Goal: Task Accomplishment & Management: Manage account settings

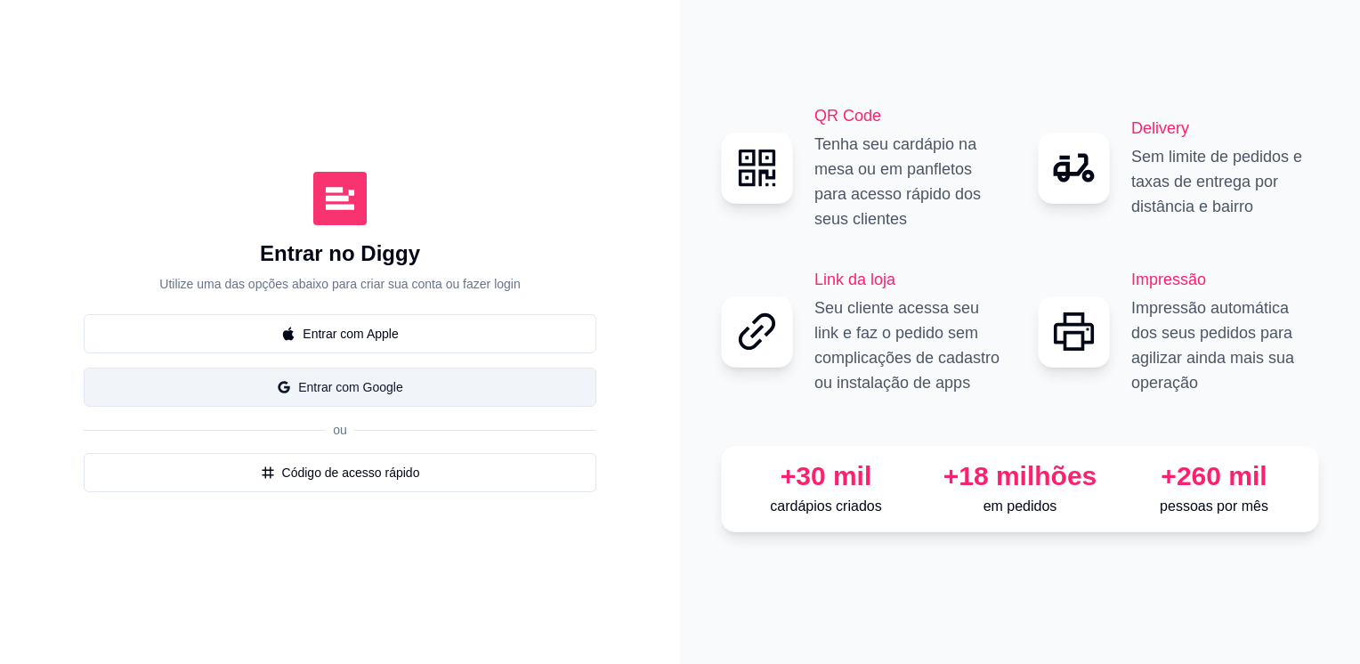
click at [400, 394] on button "Entrar com Google" at bounding box center [340, 387] width 513 height 39
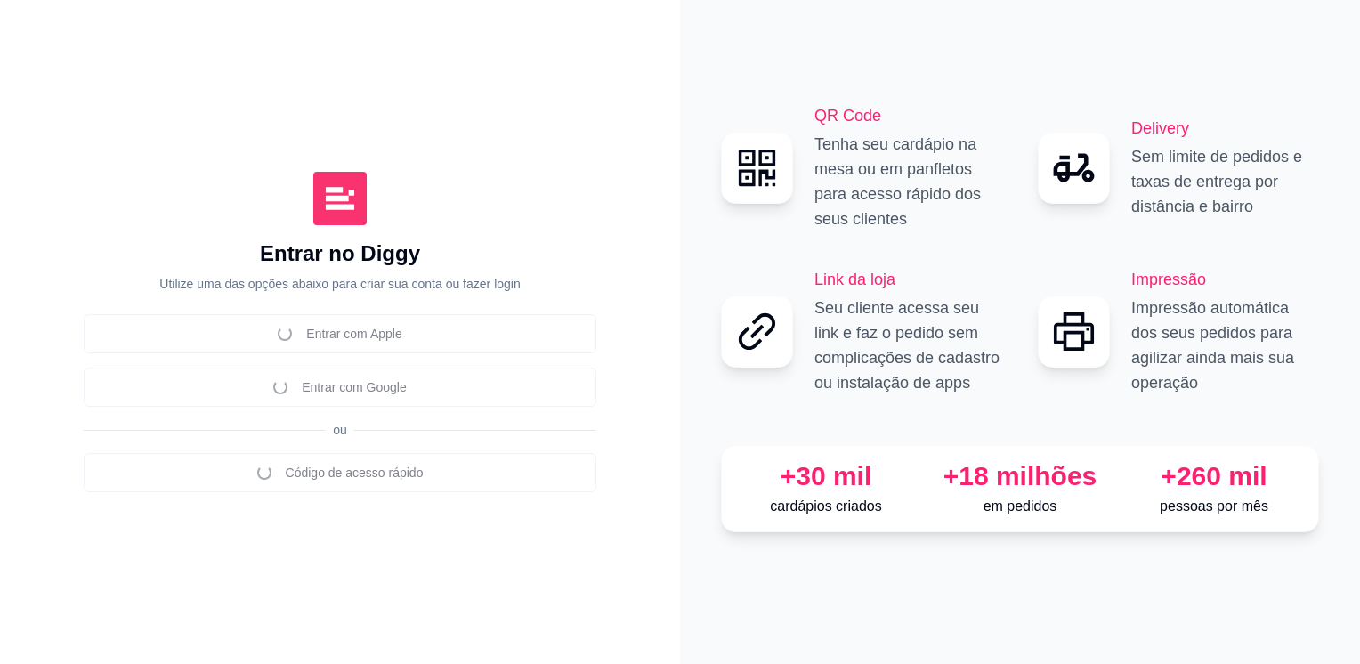
click at [393, 269] on div "Entrar no Diggy Utilize uma das opções abaixo para criar sua conta ou fazer log…" at bounding box center [339, 265] width 361 height 53
click at [361, 380] on div "Entrar com Apple Entrar com Google ou Código de acesso rápido" at bounding box center [340, 403] width 513 height 178
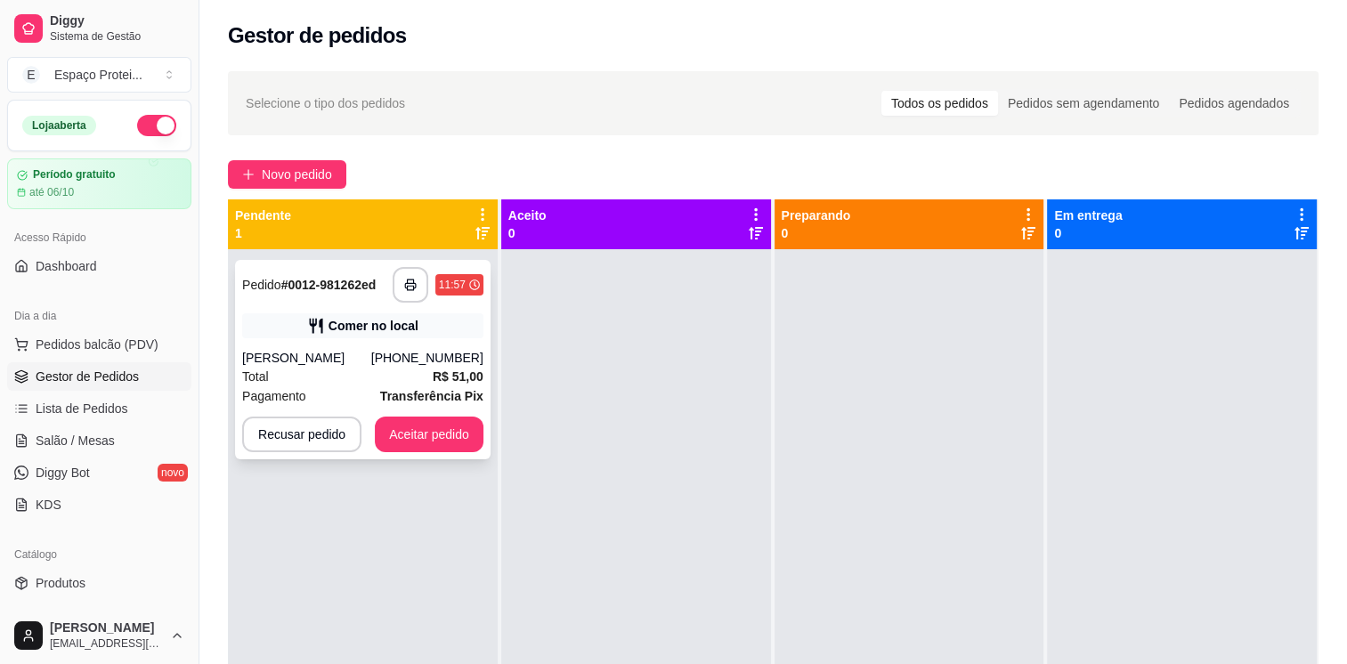
click at [412, 366] on div "[PHONE_NUMBER]" at bounding box center [427, 358] width 112 height 18
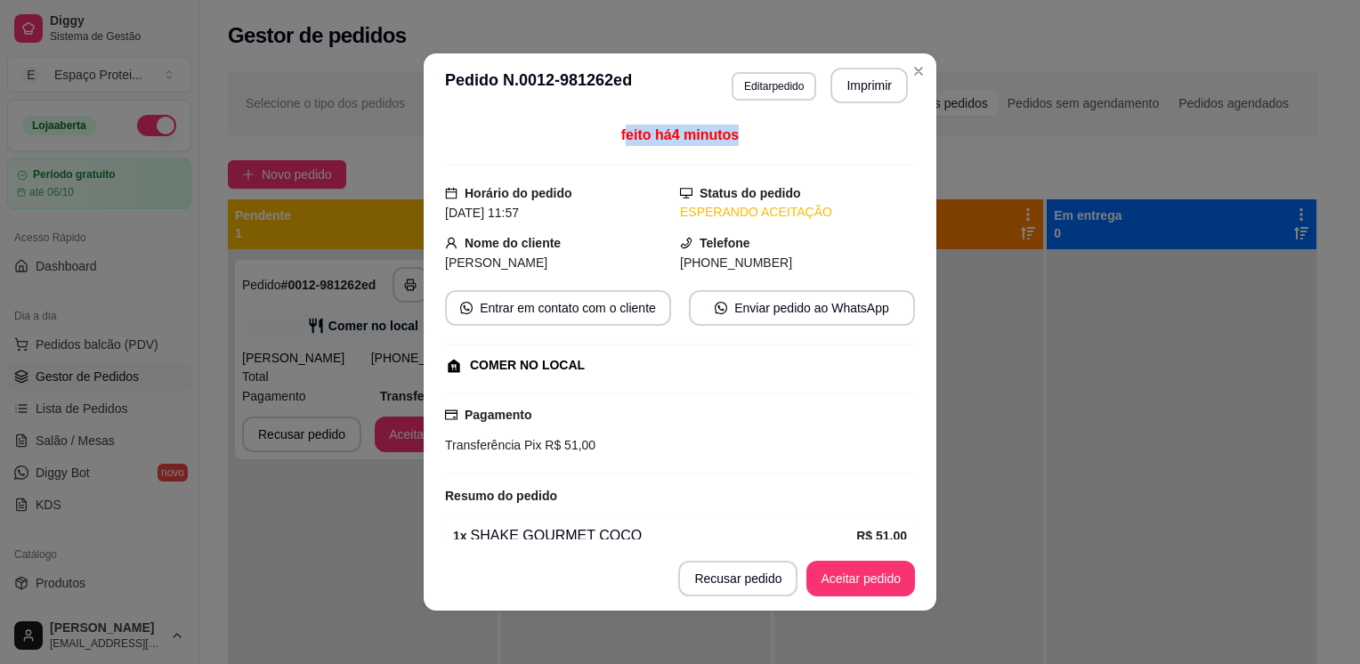
drag, startPoint x: 612, startPoint y: 134, endPoint x: 704, endPoint y: 146, distance: 92.4
click at [704, 146] on div "feito há 4 minutos" at bounding box center [680, 145] width 470 height 41
click at [509, 255] on span "[PERSON_NAME]" at bounding box center [496, 262] width 102 height 14
click at [509, 254] on div "[PERSON_NAME]" at bounding box center [562, 263] width 235 height 20
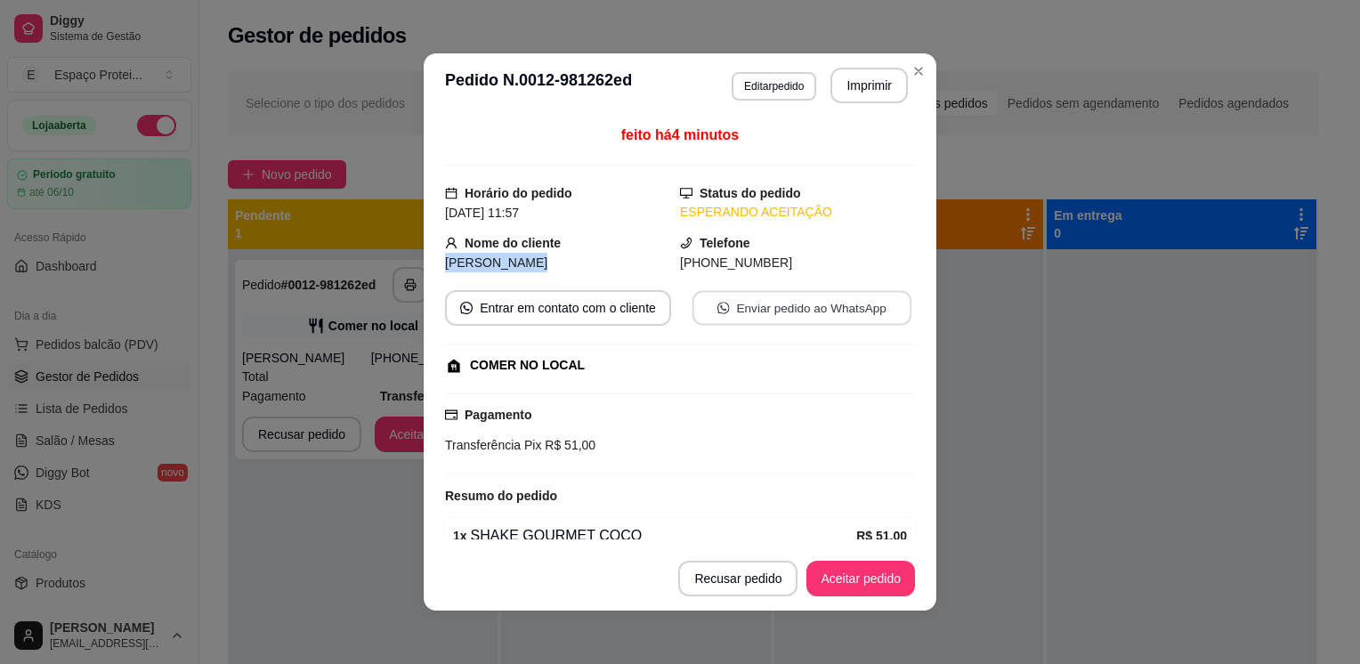
click at [810, 315] on button "Enviar pedido ao WhatsApp" at bounding box center [802, 308] width 219 height 35
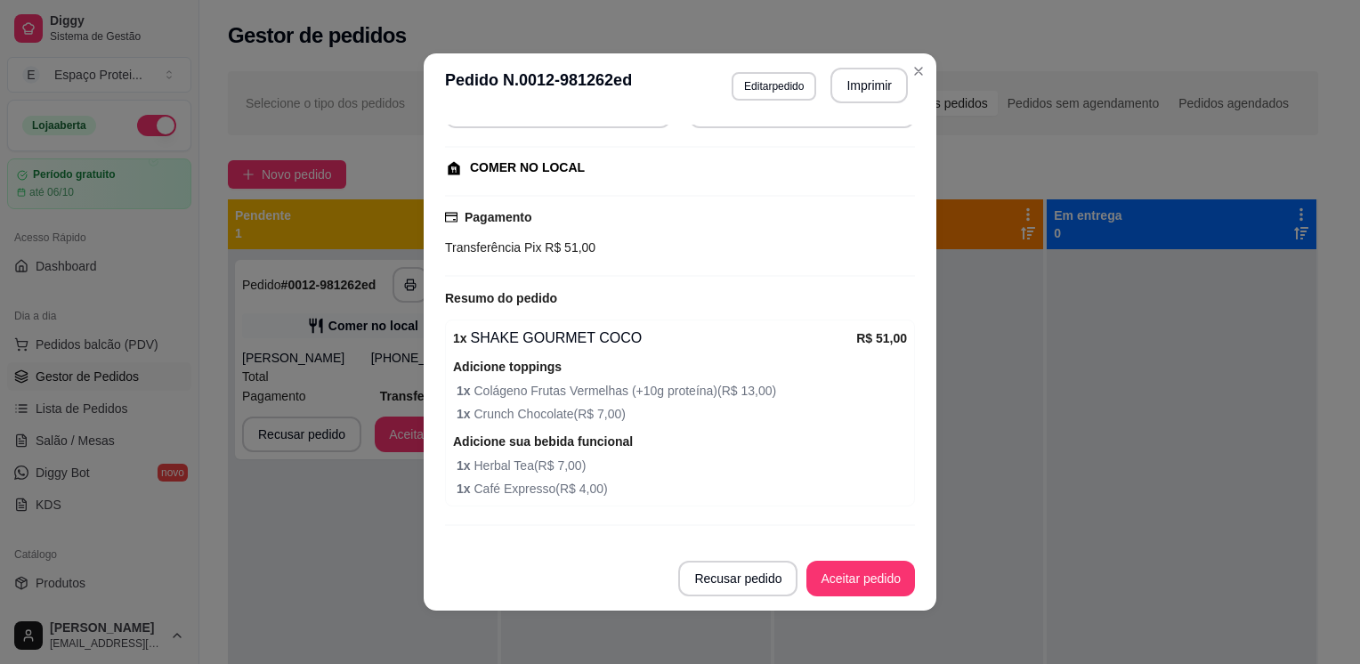
scroll to position [203, 0]
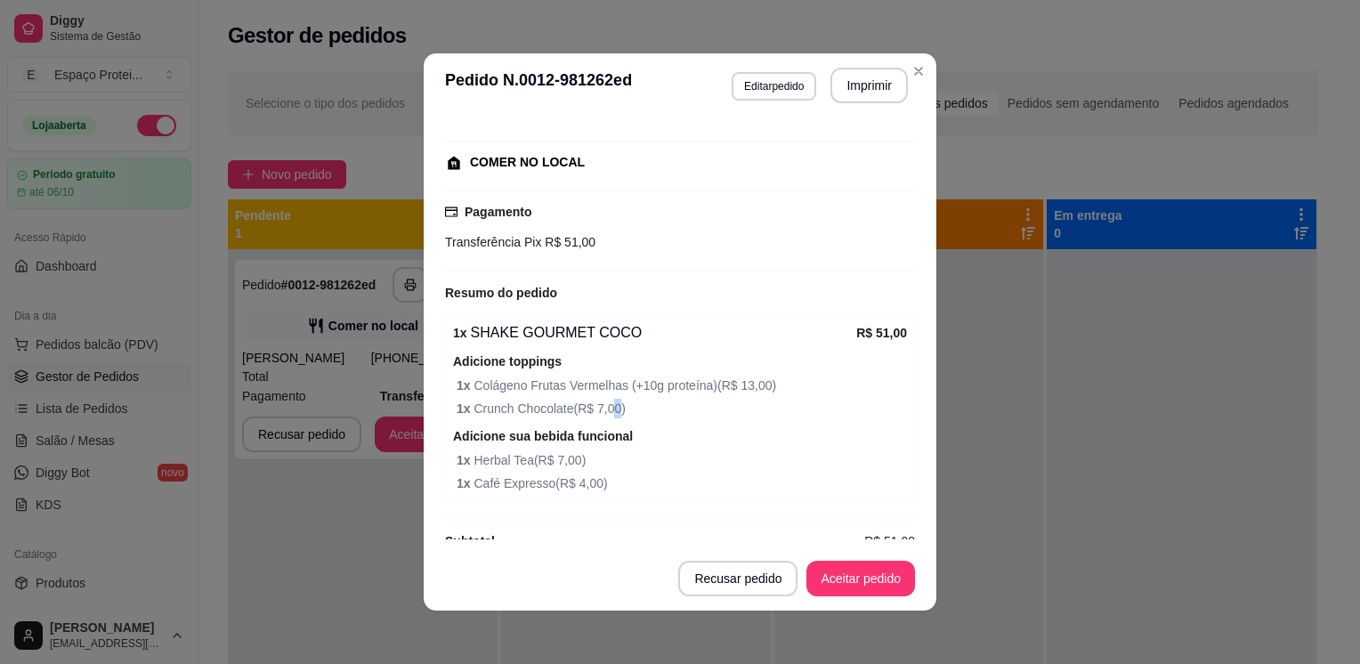
drag, startPoint x: 645, startPoint y: 390, endPoint x: 606, endPoint y: 406, distance: 41.5
click at [606, 406] on span "1 x Crunch Chocolate ( R$ 7,00 )" at bounding box center [682, 409] width 450 height 20
click at [828, 479] on span "1 x Café Expresso ( R$ 4,00 )" at bounding box center [682, 484] width 450 height 20
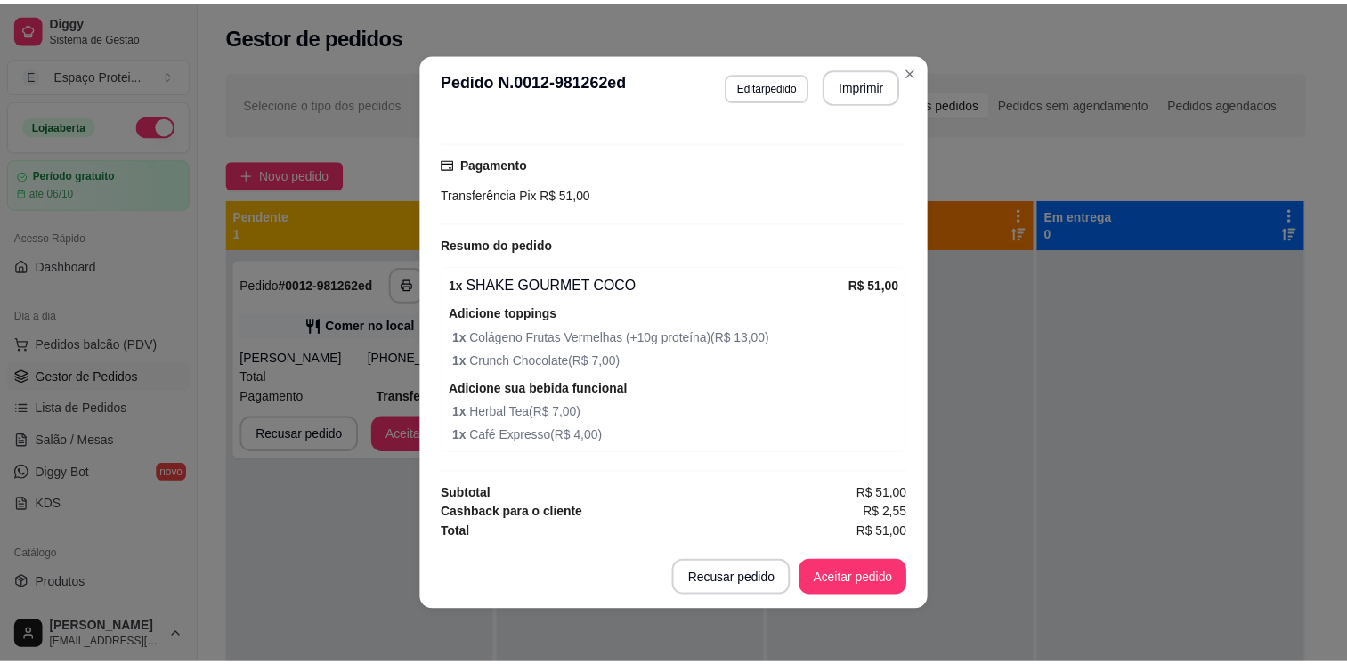
scroll to position [250, 0]
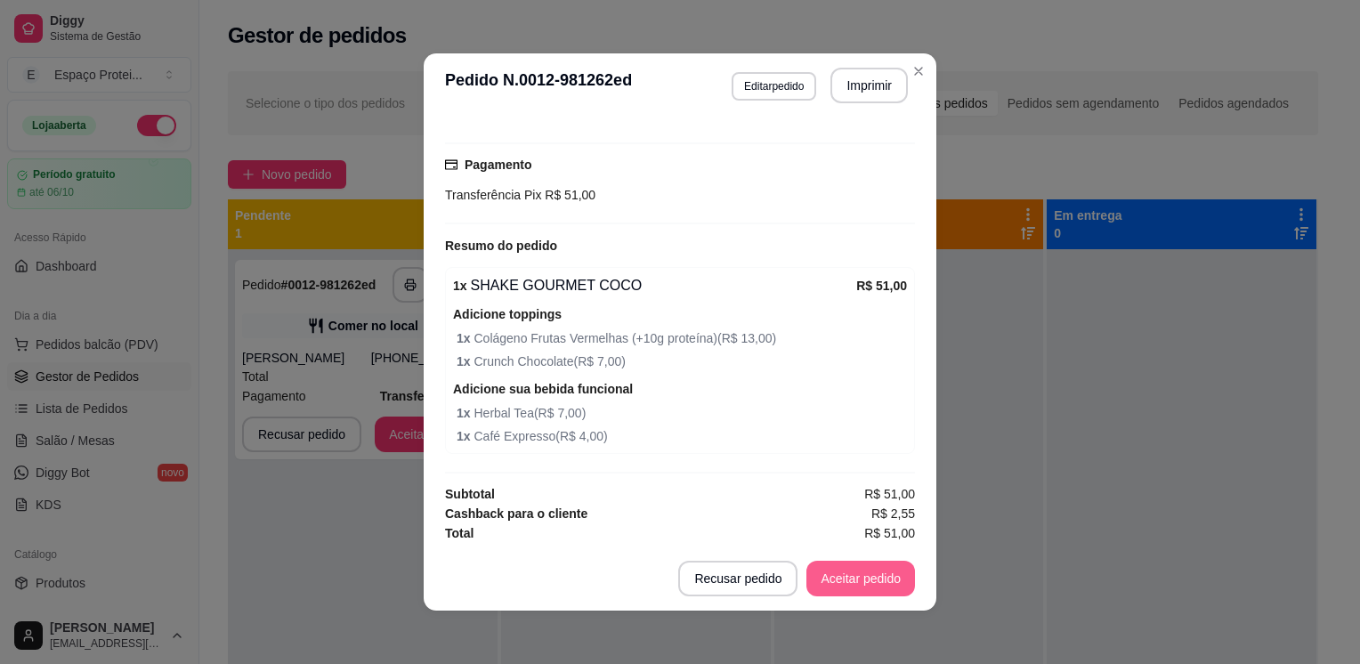
click at [847, 583] on button "Aceitar pedido" at bounding box center [861, 579] width 109 height 36
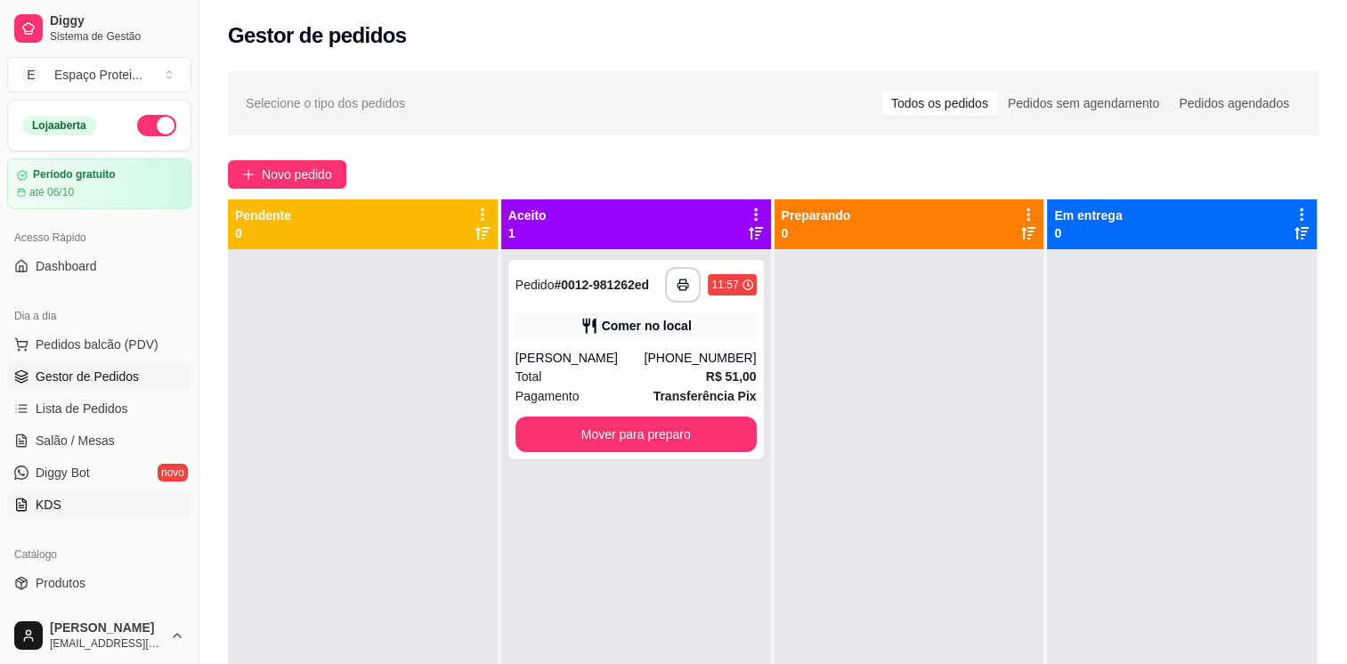
click at [103, 504] on link "KDS" at bounding box center [99, 505] width 184 height 28
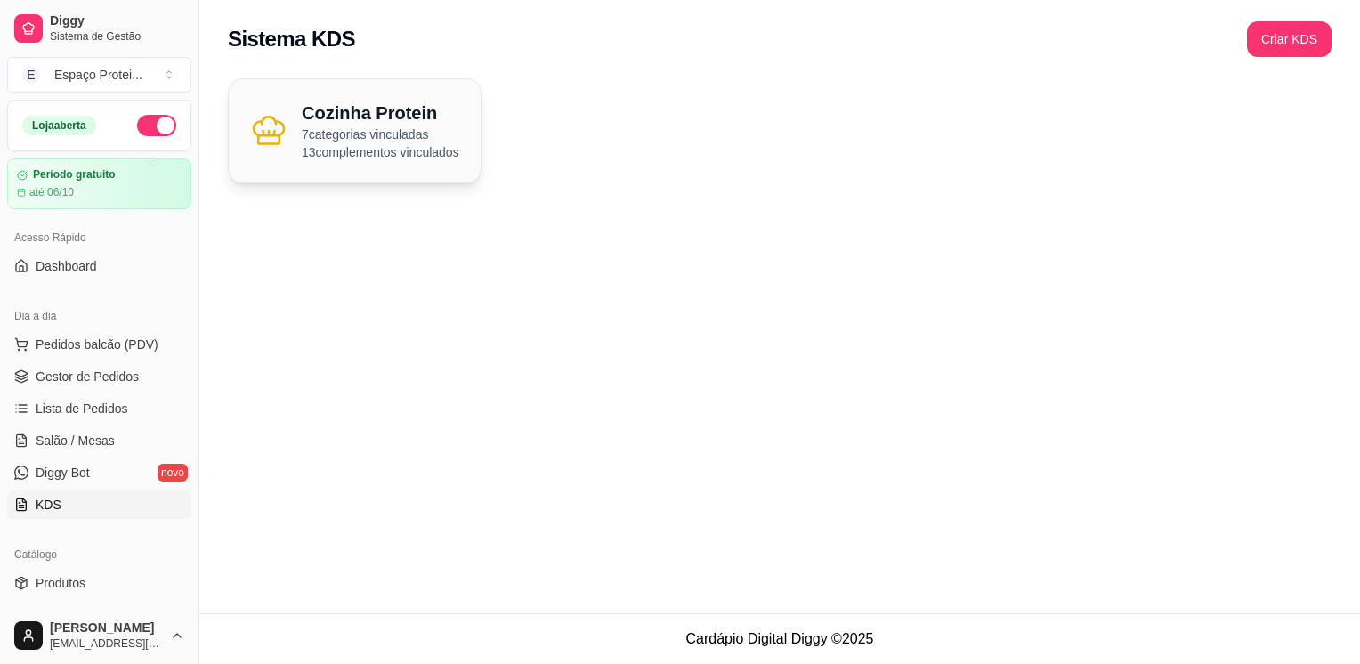
click at [402, 116] on h2 "Cozinha Protein" at bounding box center [381, 113] width 158 height 25
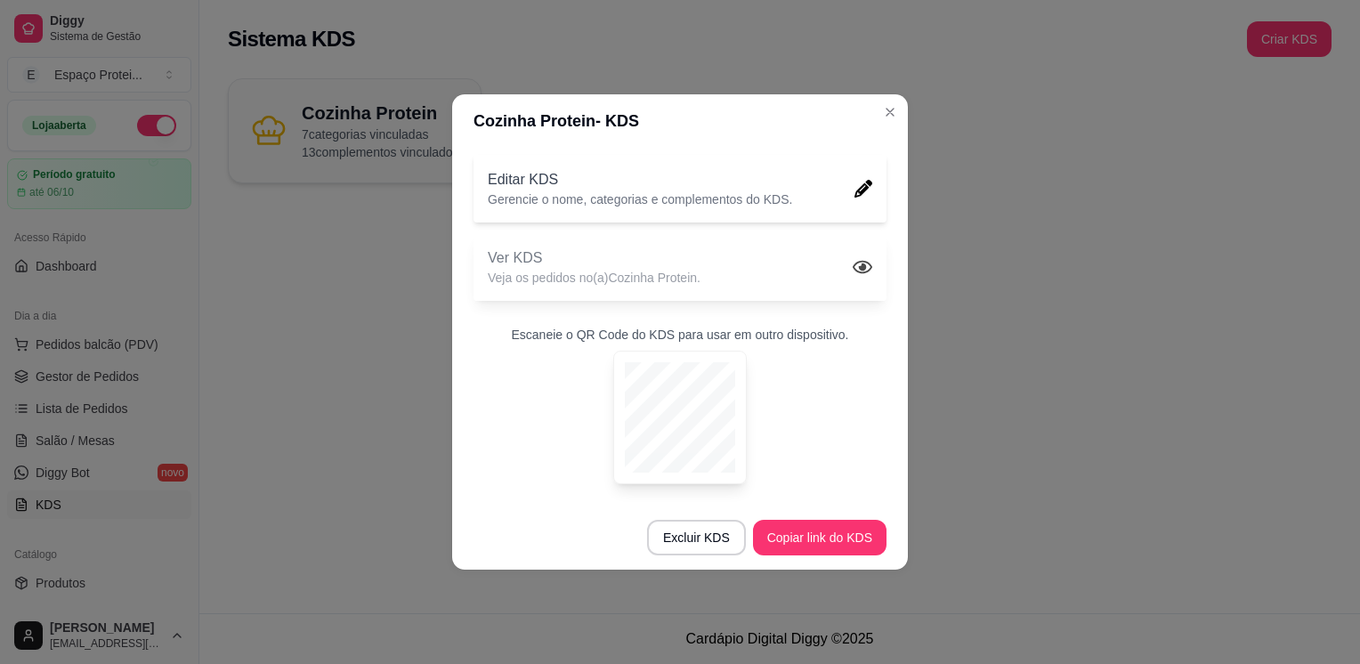
click at [545, 253] on p "Ver KDS" at bounding box center [594, 257] width 213 height 21
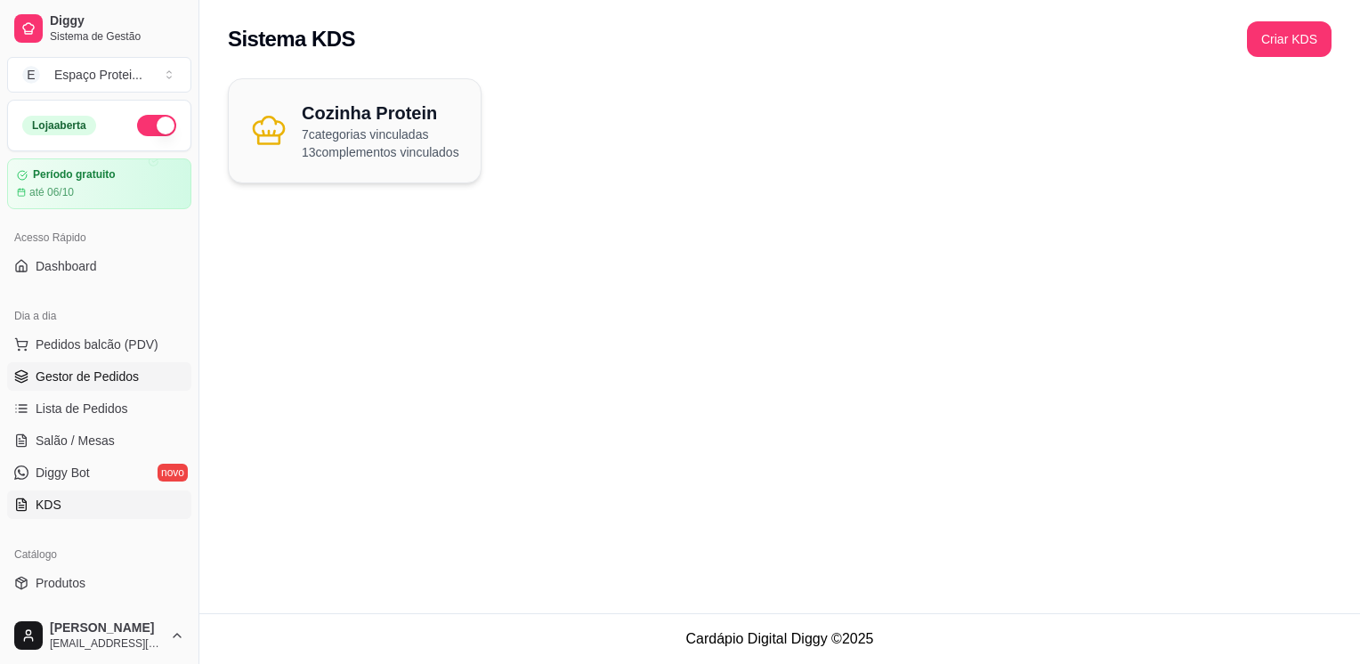
click at [114, 364] on link "Gestor de Pedidos" at bounding box center [99, 376] width 184 height 28
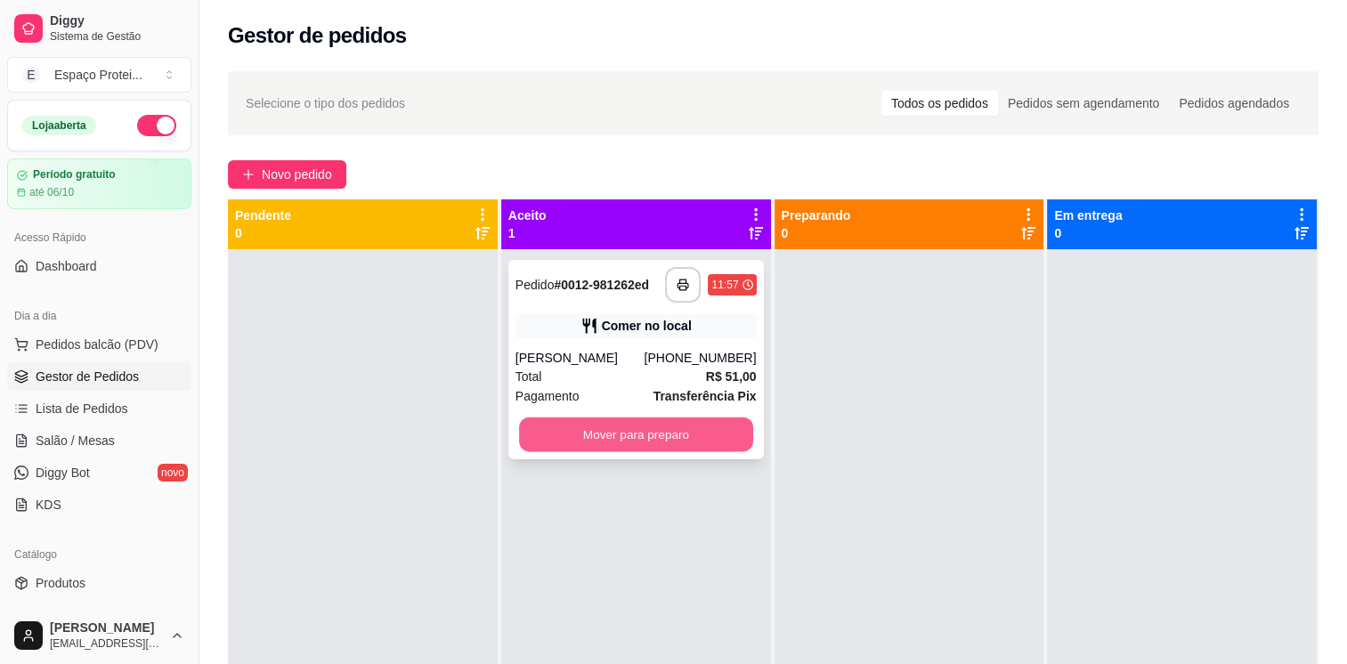
click at [623, 435] on button "Mover para preparo" at bounding box center [636, 435] width 234 height 35
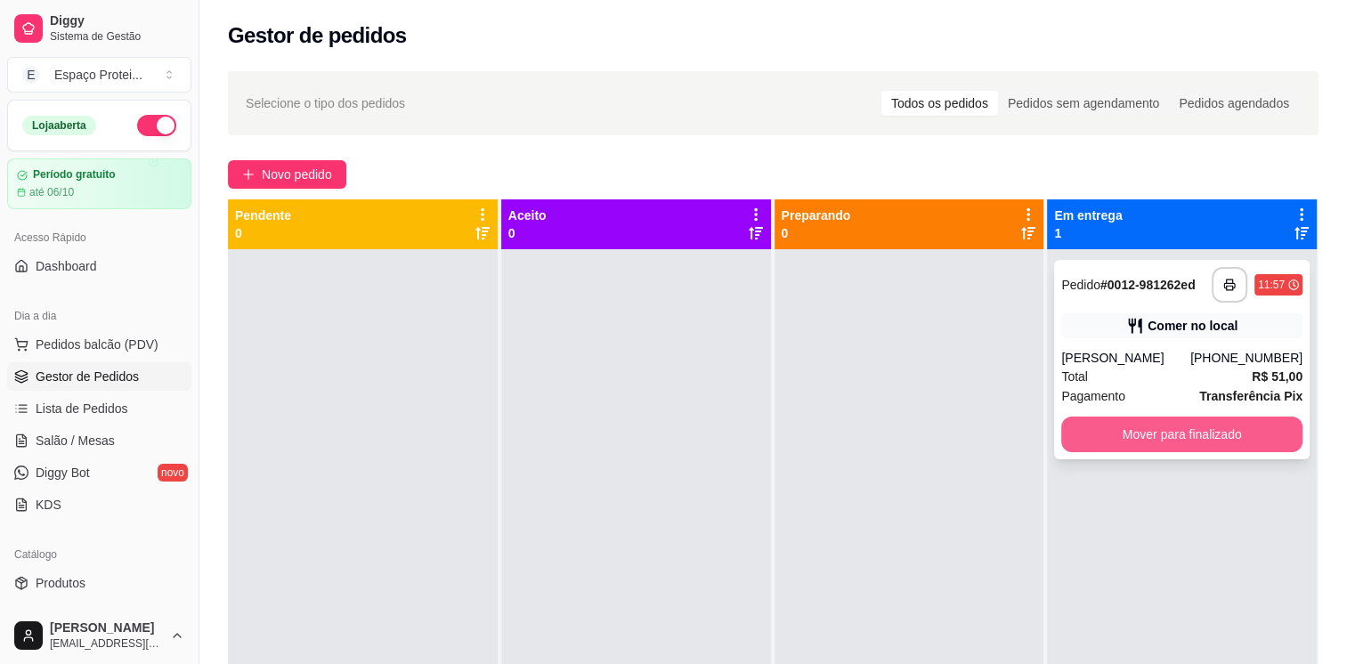
click at [1194, 429] on button "Mover para finalizado" at bounding box center [1181, 435] width 241 height 36
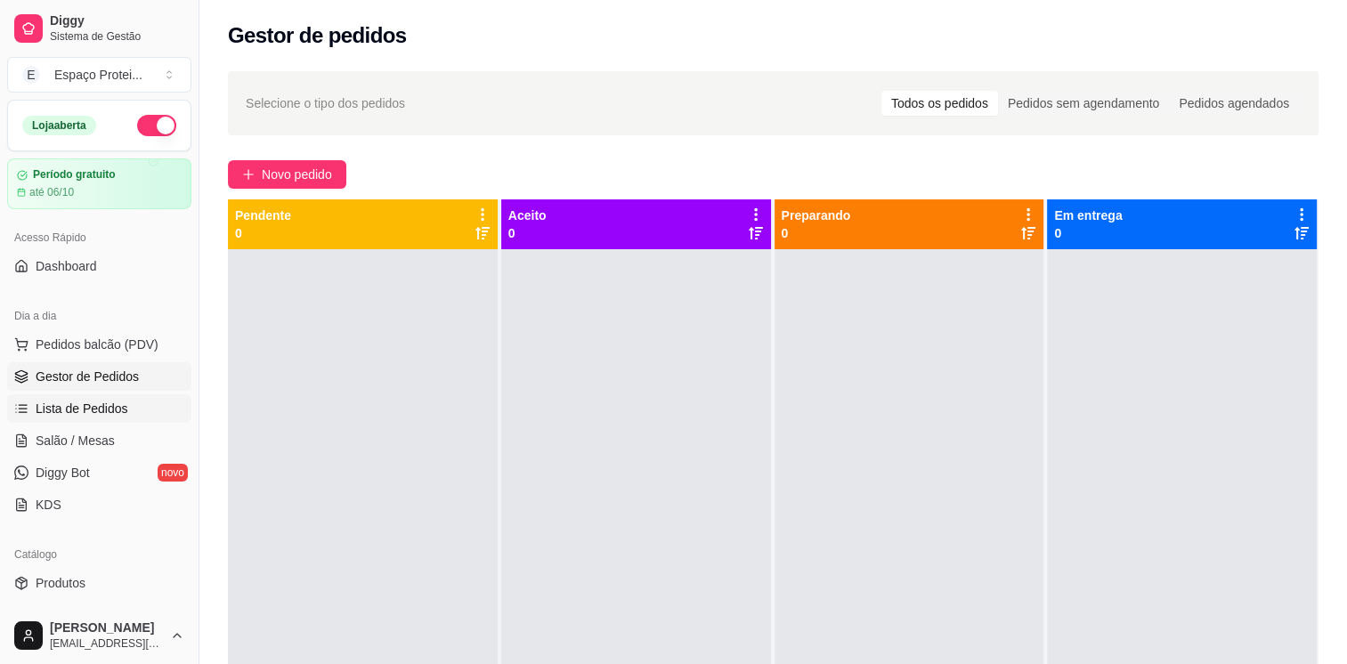
click at [83, 402] on span "Lista de Pedidos" at bounding box center [82, 409] width 93 height 18
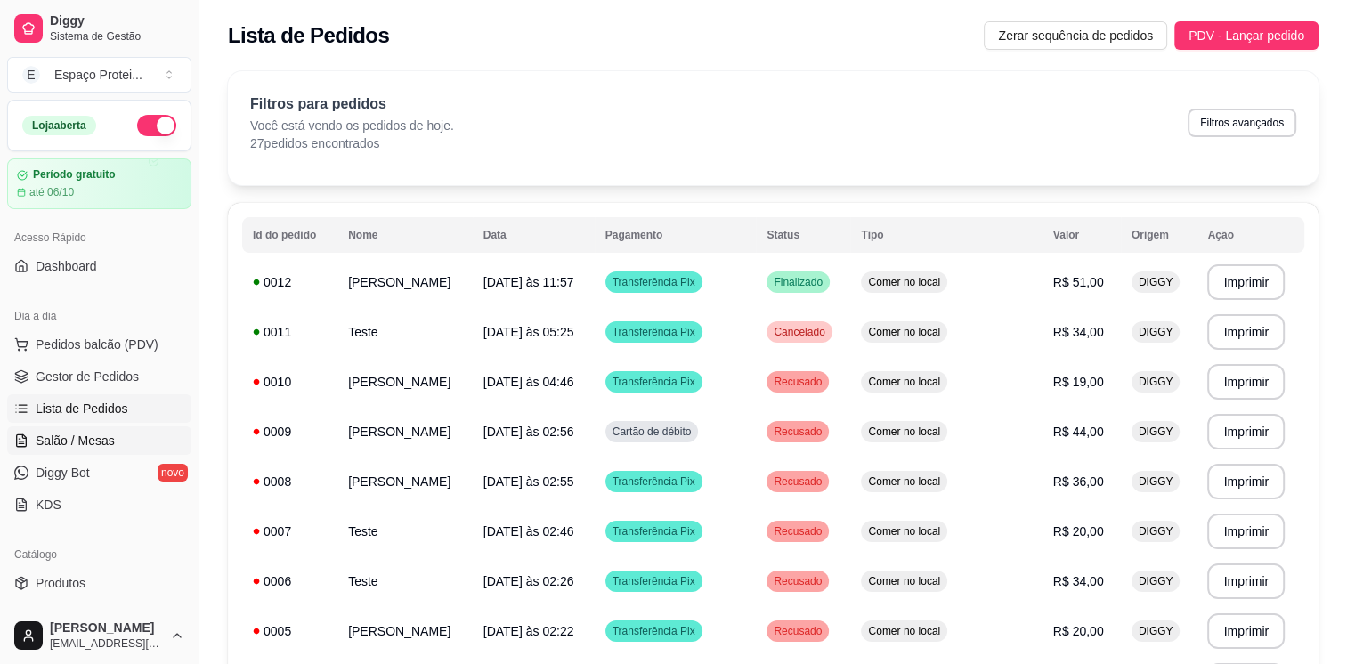
click at [94, 447] on span "Salão / Mesas" at bounding box center [75, 441] width 79 height 18
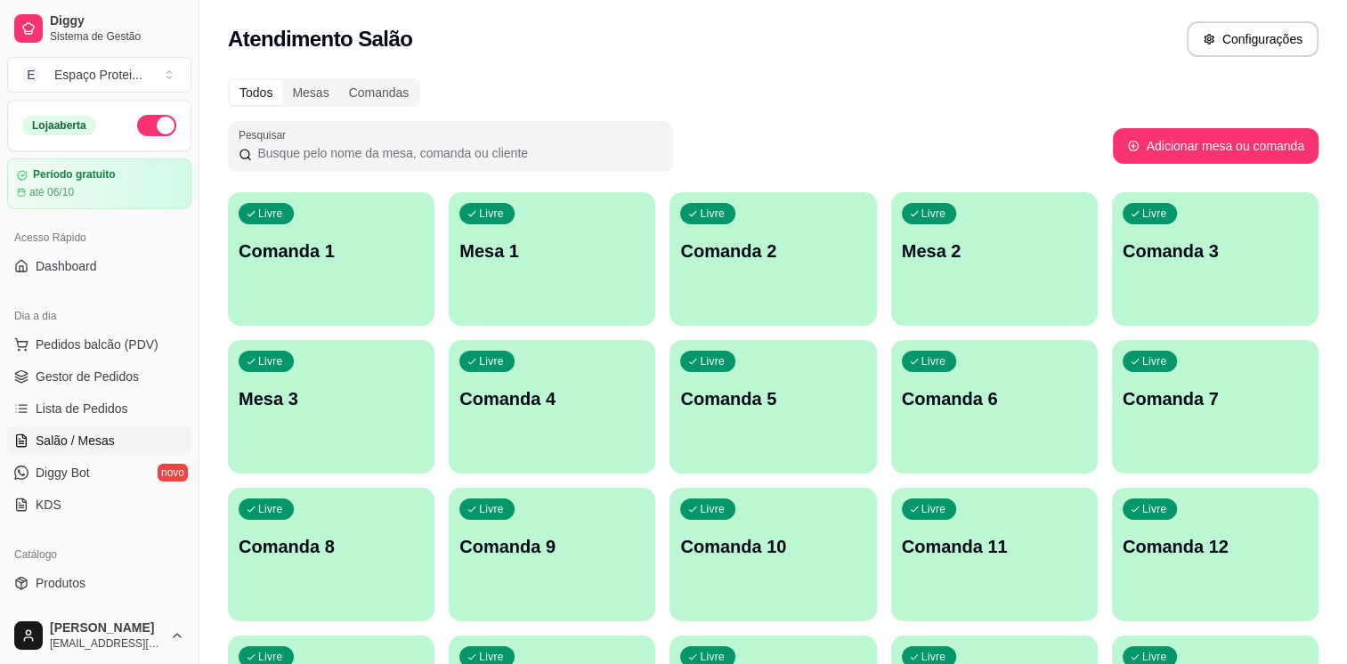
click at [568, 257] on p "Mesa 1" at bounding box center [551, 251] width 185 height 25
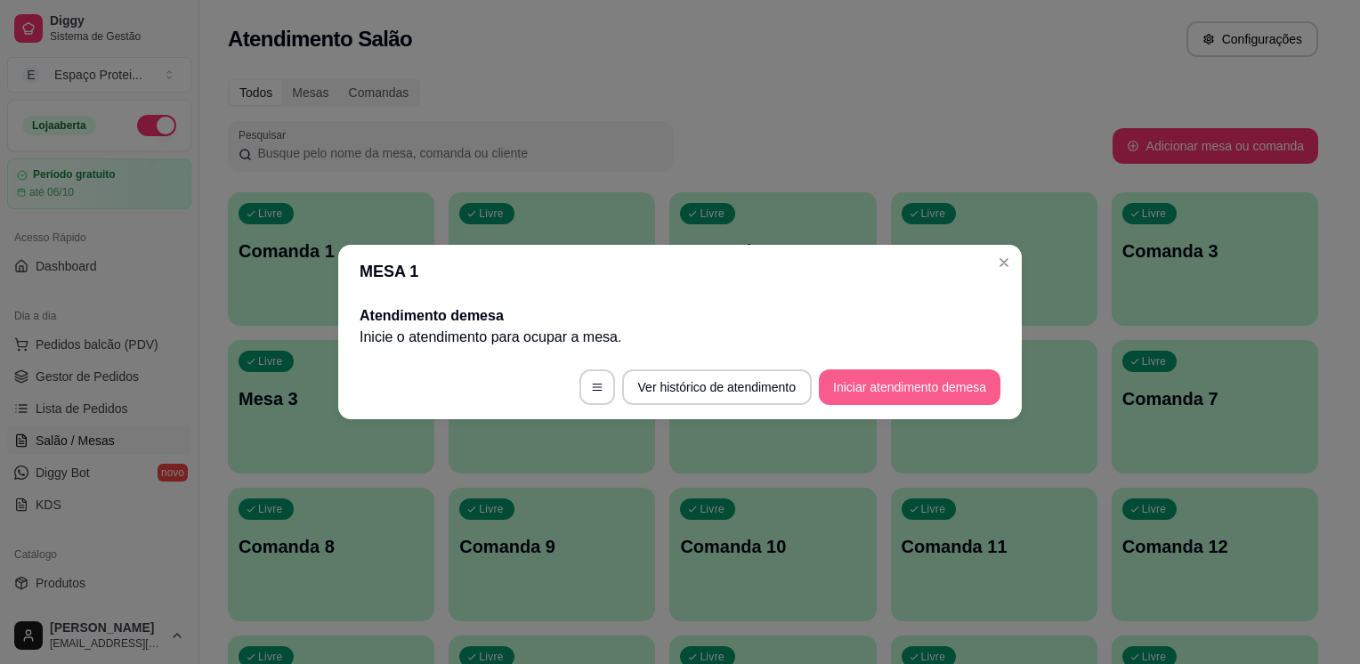
click at [917, 391] on button "Iniciar atendimento de mesa" at bounding box center [910, 387] width 182 height 36
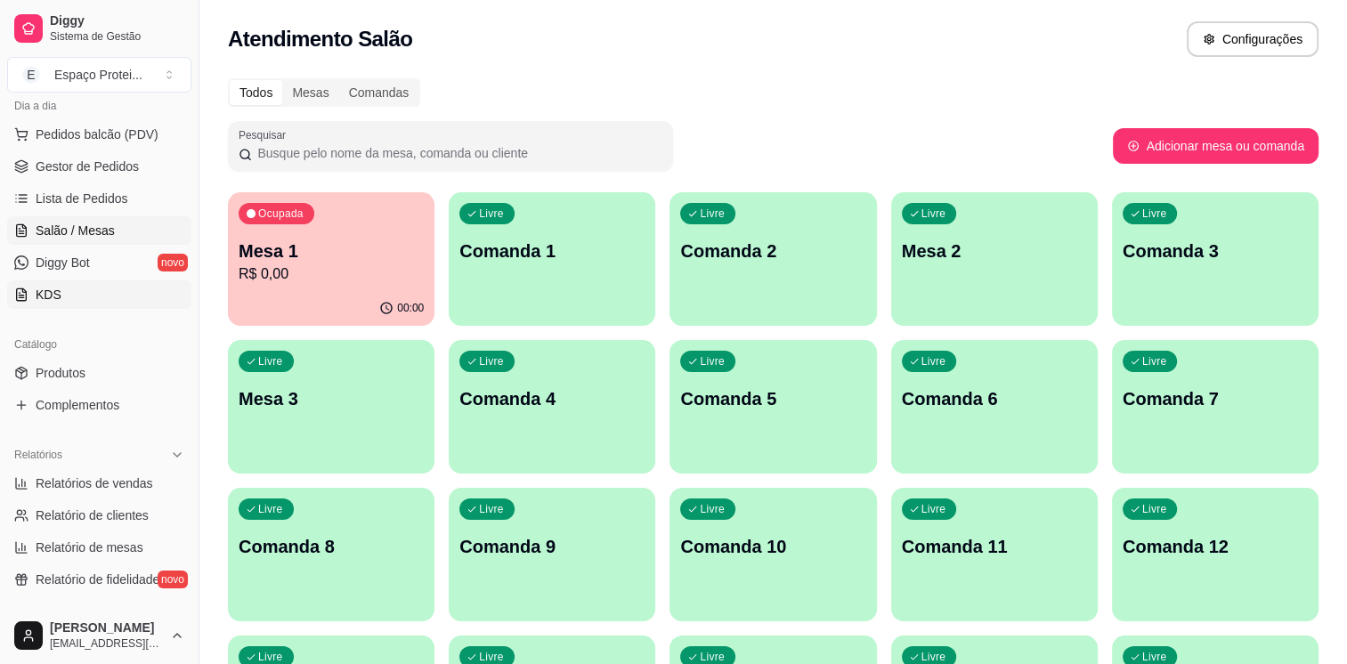
scroll to position [217, 0]
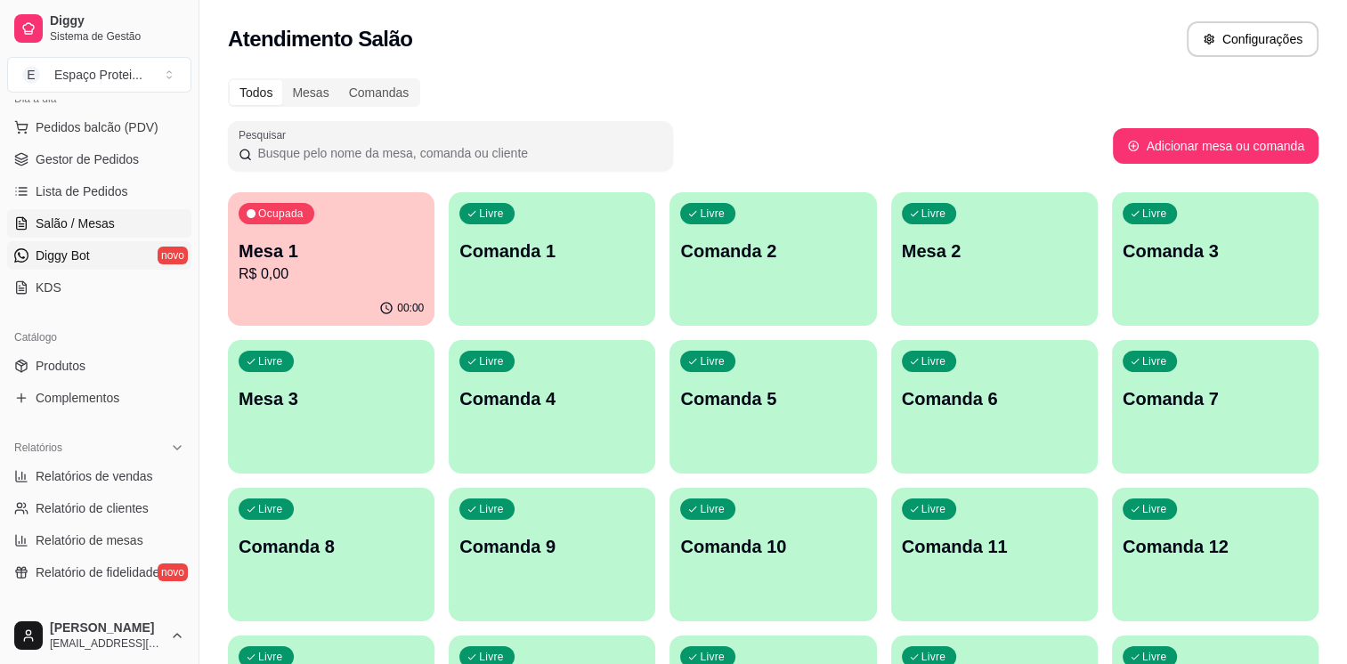
click at [95, 255] on link "Diggy Bot novo" at bounding box center [99, 255] width 184 height 28
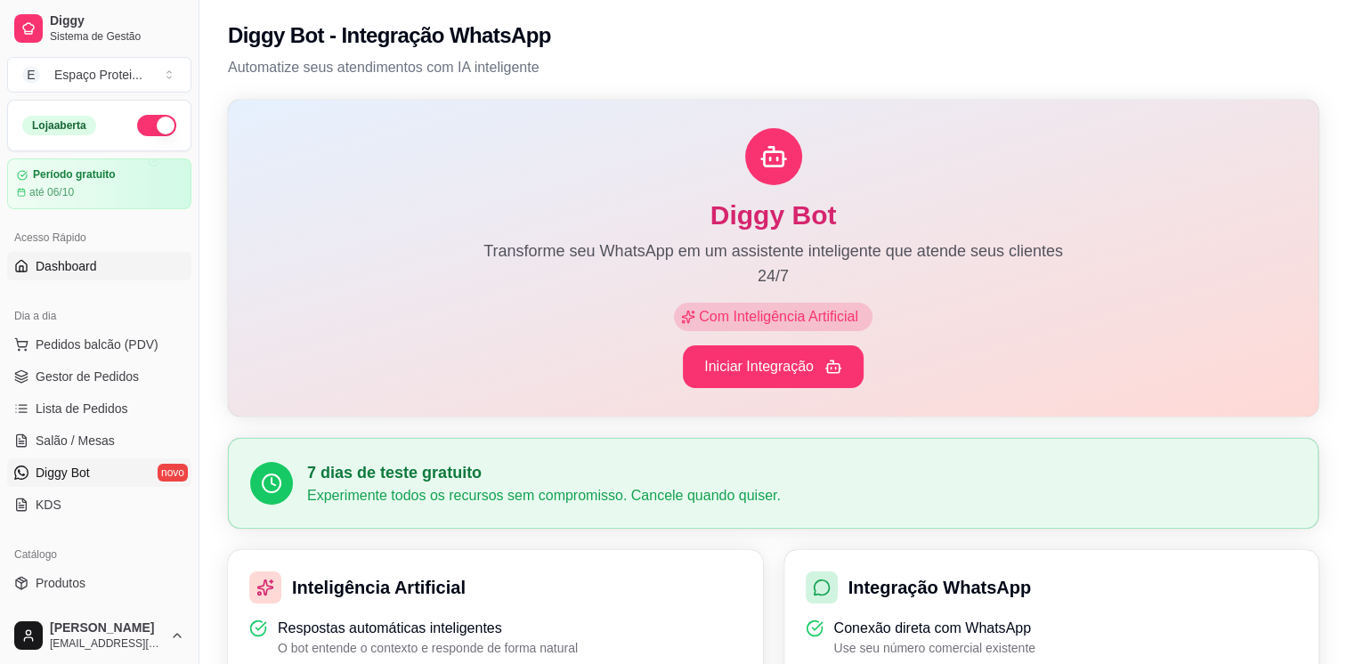
click at [71, 276] on link "Dashboard" at bounding box center [99, 266] width 184 height 28
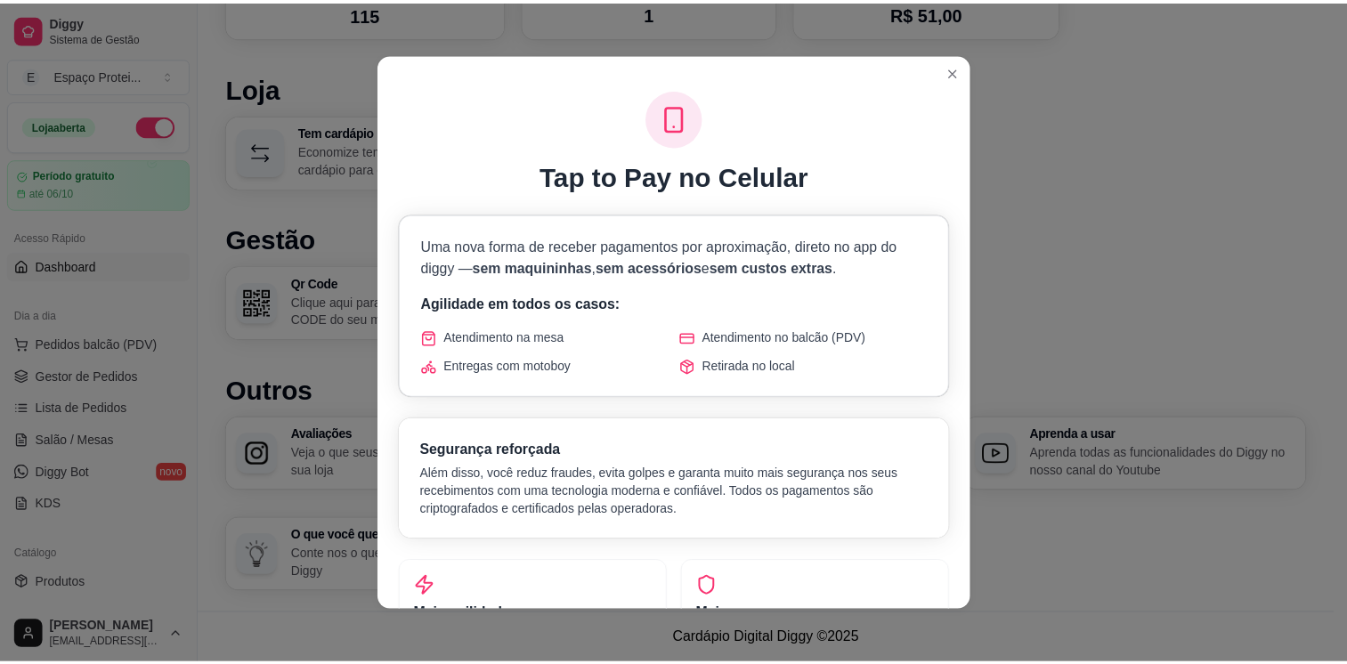
scroll to position [702, 0]
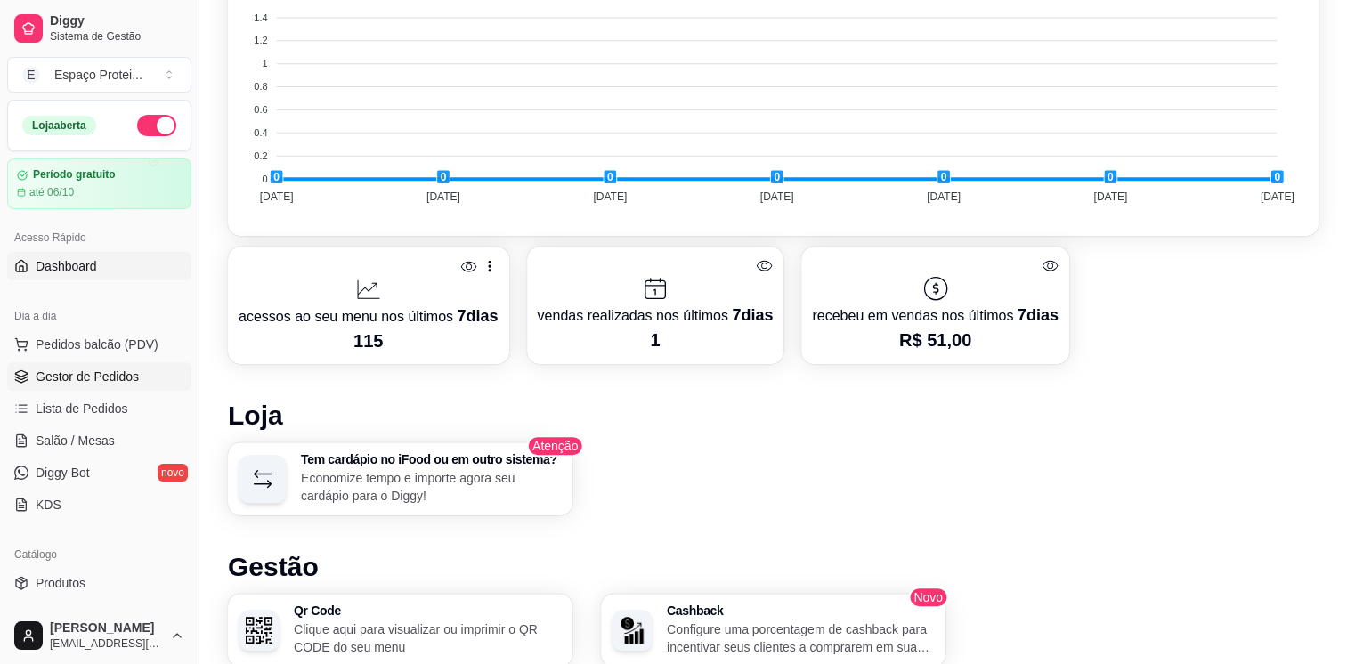
click at [77, 374] on span "Gestor de Pedidos" at bounding box center [87, 377] width 103 height 18
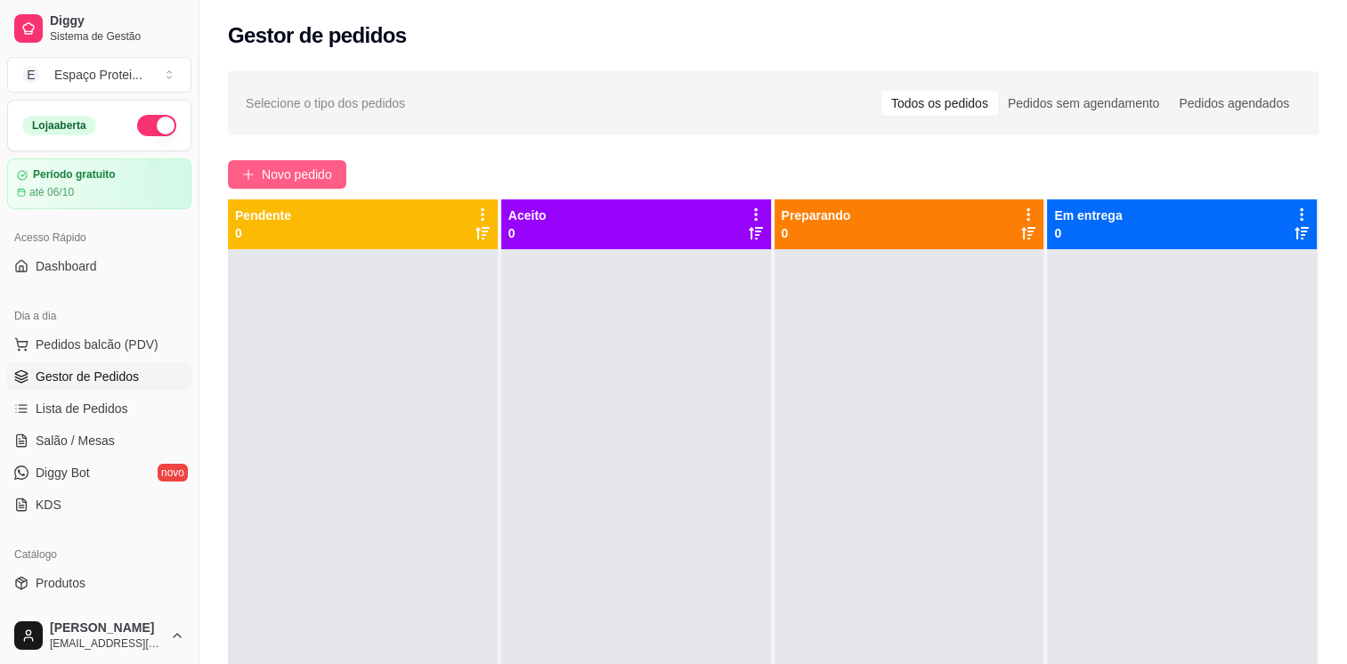
click at [274, 182] on span "Novo pedido" at bounding box center [297, 175] width 70 height 20
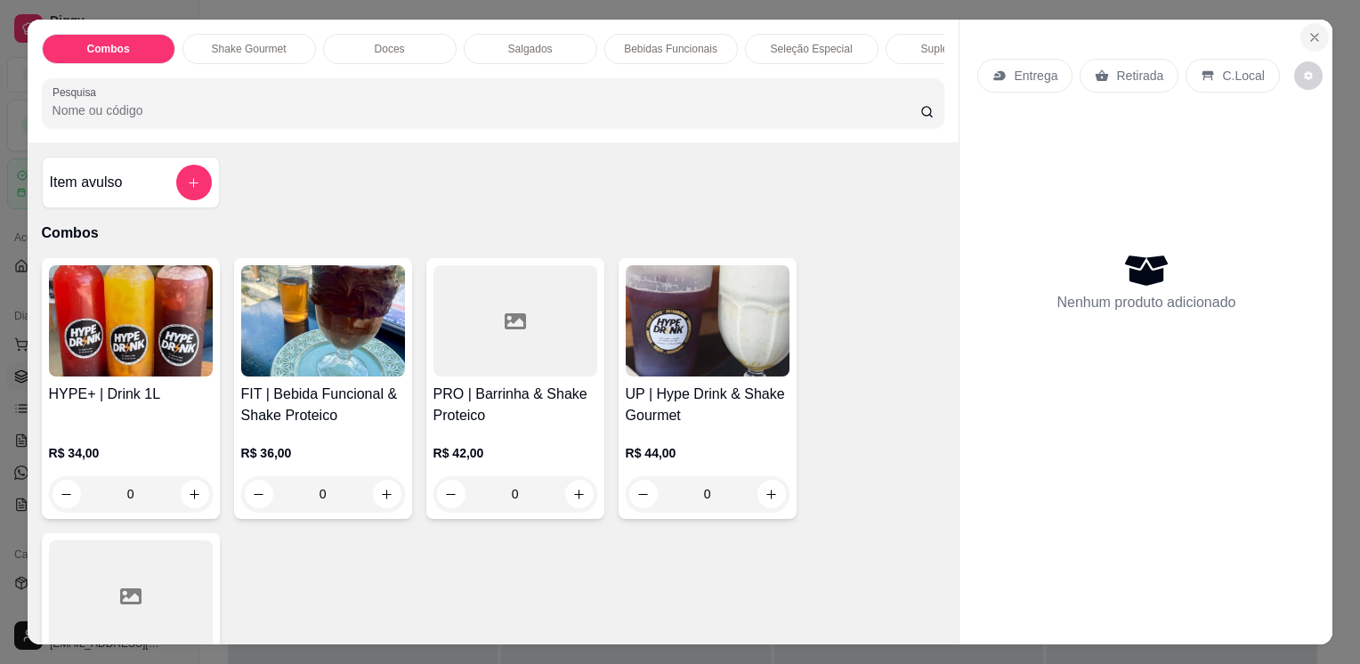
click at [1308, 30] on icon "Close" at bounding box center [1315, 37] width 14 height 14
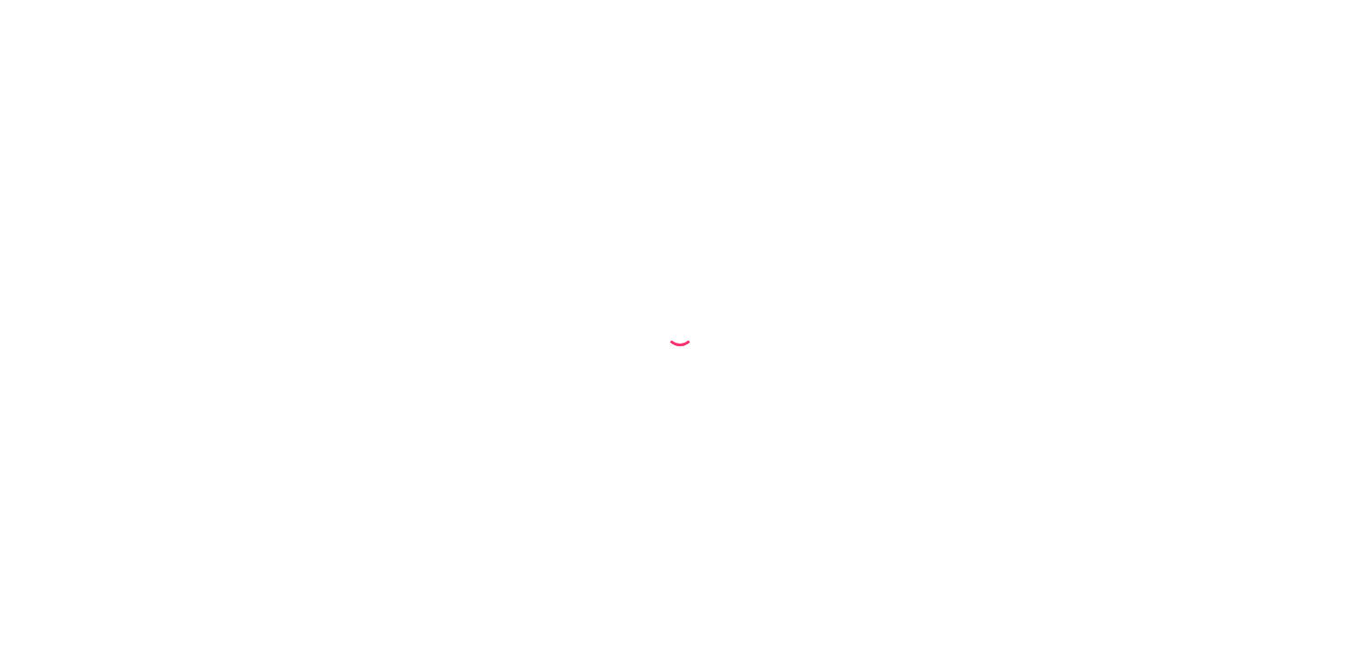
select select "68be54e88ae0f89cf80dc0e8"
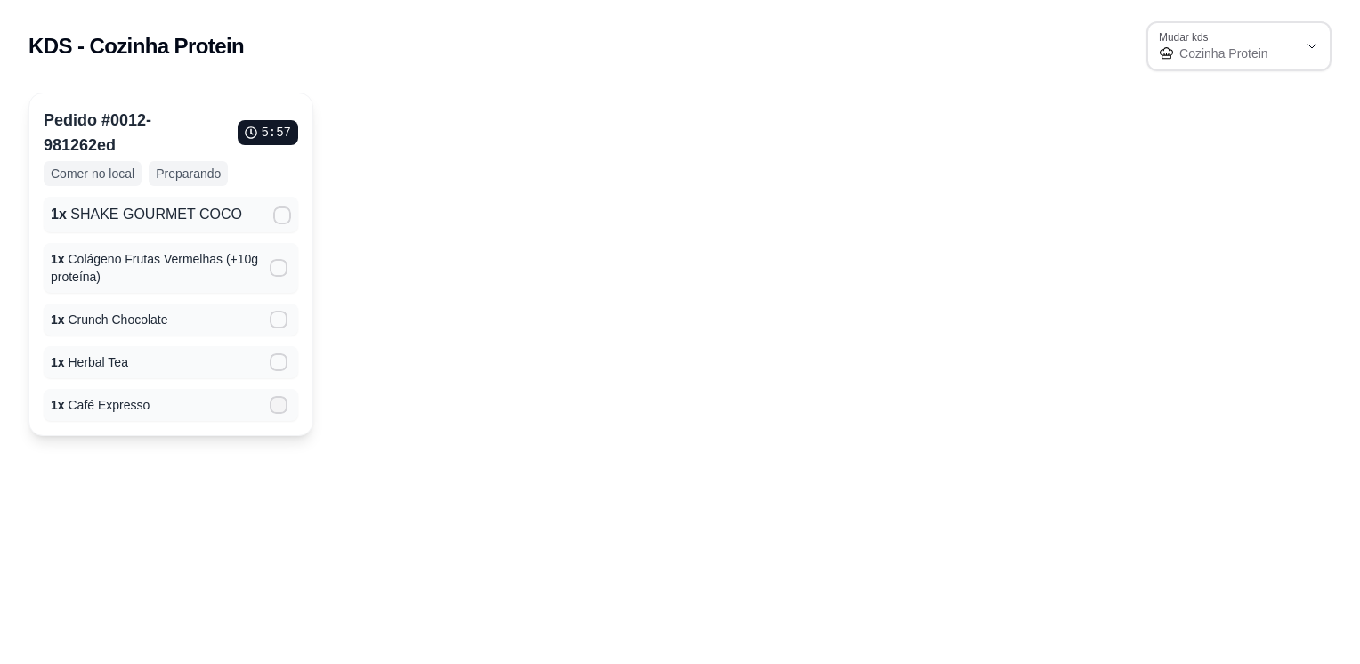
click at [282, 406] on icon at bounding box center [279, 405] width 14 height 11
click at [280, 409] on input "" at bounding box center [275, 415] width 12 height 12
click at [280, 353] on span at bounding box center [279, 362] width 18 height 18
click at [280, 366] on input "" at bounding box center [275, 372] width 12 height 12
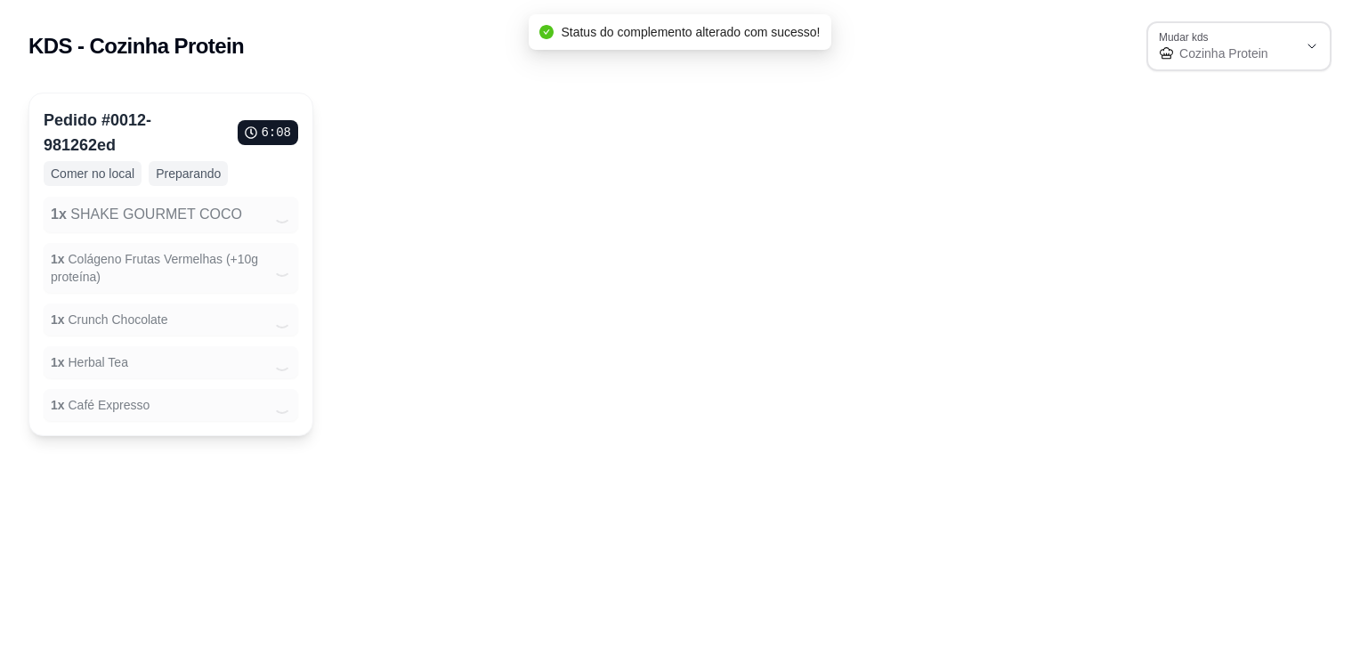
click at [283, 220] on icon "Loading" at bounding box center [282, 215] width 18 height 18
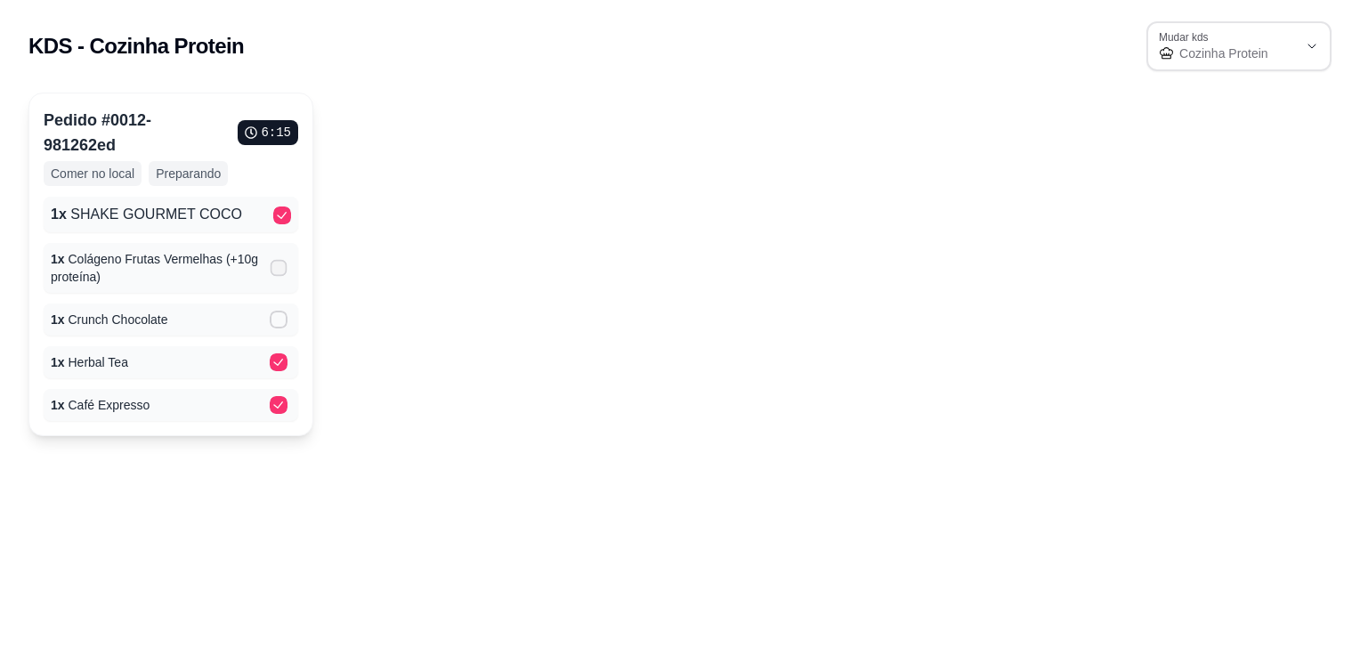
click at [277, 264] on icon at bounding box center [278, 268] width 13 height 10
click at [277, 272] on input "" at bounding box center [275, 278] width 12 height 12
click at [288, 319] on label at bounding box center [282, 320] width 39 height 32
click at [280, 323] on input "" at bounding box center [275, 329] width 12 height 12
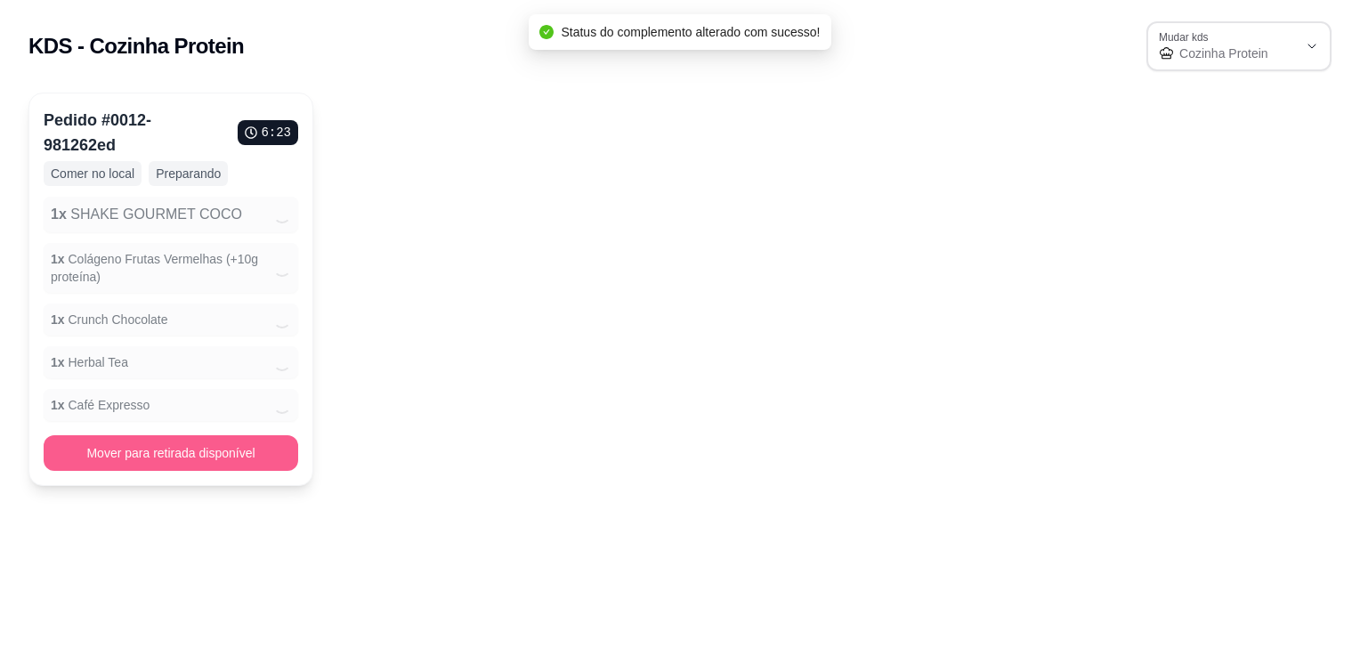
click at [190, 450] on button "Mover para retirada disponível" at bounding box center [171, 453] width 255 height 36
